Goal: Transaction & Acquisition: Purchase product/service

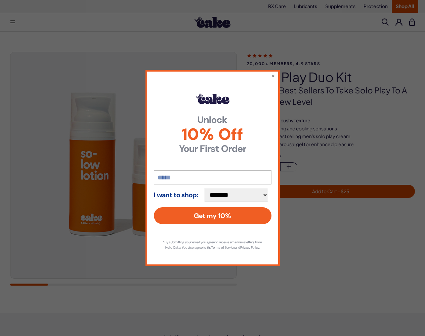
click at [273, 73] on button "×" at bounding box center [274, 75] width 4 height 7
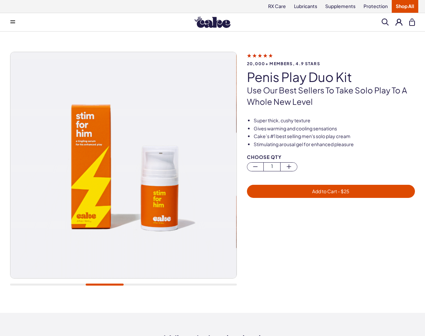
click at [331, 176] on div "Choose Qty 1" at bounding box center [331, 167] width 168 height 24
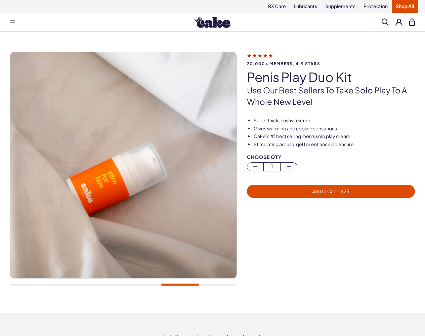
click at [325, 191] on span "Add to Cart - $ 25" at bounding box center [330, 191] width 37 height 6
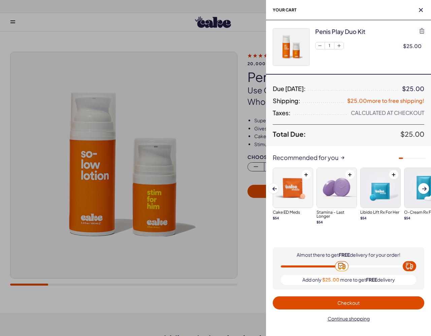
click at [348, 303] on span "Checkout" at bounding box center [348, 303] width 22 height 6
